Goal: Task Accomplishment & Management: Use online tool/utility

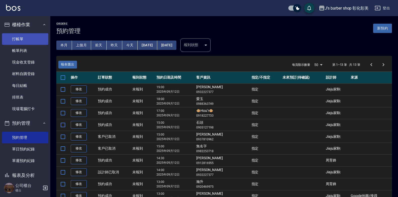
click at [25, 41] on link "打帳單" at bounding box center [25, 39] width 46 height 12
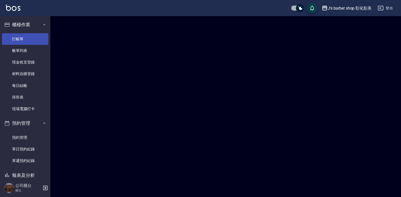
click at [25, 41] on link "打帳單" at bounding box center [25, 39] width 46 height 12
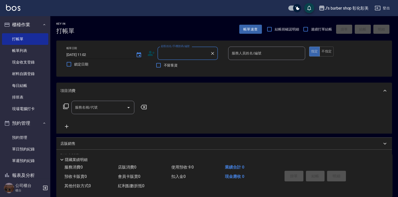
click at [89, 53] on input "[DATE] 11:02" at bounding box center [98, 55] width 64 height 8
type input "[DATE] 10:30"
click at [176, 53] on div "顧客姓名/手機號碼/編號 顧客姓名/手機號碼/編號" at bounding box center [188, 53] width 60 height 13
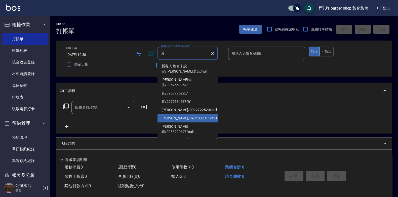
click at [163, 114] on li "[PERSON_NAME]/0934037311/null" at bounding box center [188, 118] width 60 height 8
type input "[PERSON_NAME]/0934037311/null"
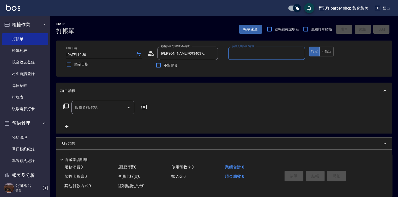
click at [244, 56] on input "服務人員姓名/編號" at bounding box center [267, 53] width 73 height 9
click at [241, 53] on input "服務人員姓名/編號" at bounding box center [267, 53] width 73 height 9
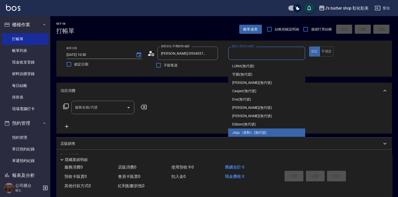
click at [246, 132] on span "Jiaju（家駒） (無代號)" at bounding box center [249, 132] width 34 height 5
type input "Jiaju（家駒）(無代號)"
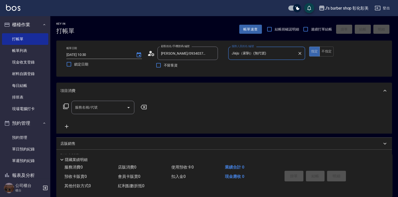
click at [88, 104] on input "服務名稱/代號" at bounding box center [99, 107] width 51 height 9
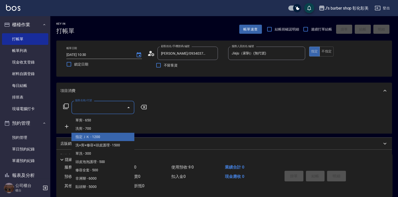
click at [96, 138] on span "指定ＪＫ - 1200" at bounding box center [103, 137] width 63 height 8
type input "指定ＪＫ(102)"
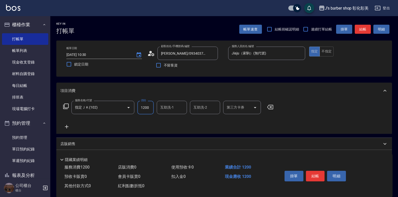
click at [147, 107] on input "1200" at bounding box center [145, 108] width 16 height 14
type input "700"
click at [166, 105] on div "互助洗-1 互助洗-1" at bounding box center [172, 107] width 30 height 13
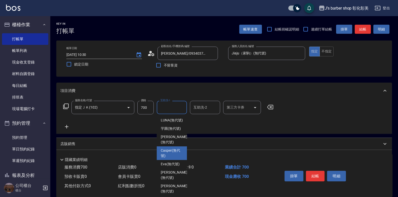
click at [173, 158] on span "Casper (無代號)" at bounding box center [172, 153] width 22 height 11
type input "Casper(無代號)"
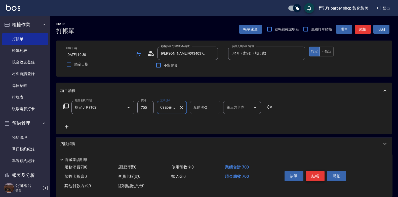
click at [319, 174] on button "結帳" at bounding box center [315, 176] width 19 height 11
